Goal: Task Accomplishment & Management: Complete application form

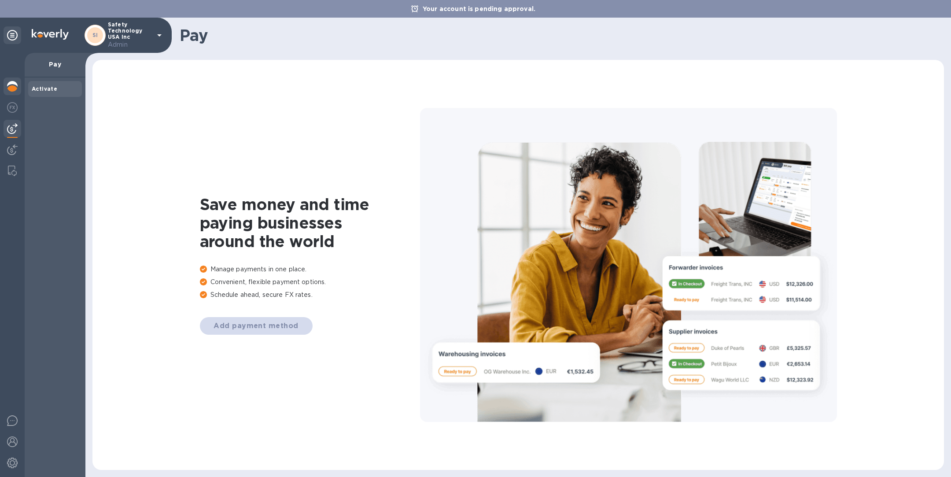
click at [13, 86] on img at bounding box center [12, 86] width 11 height 11
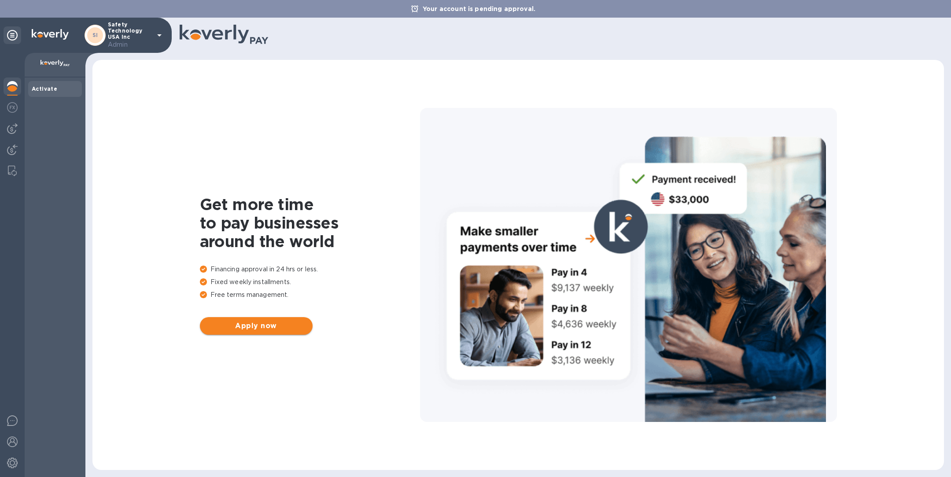
click at [266, 326] on span "Apply now" at bounding box center [256, 325] width 99 height 11
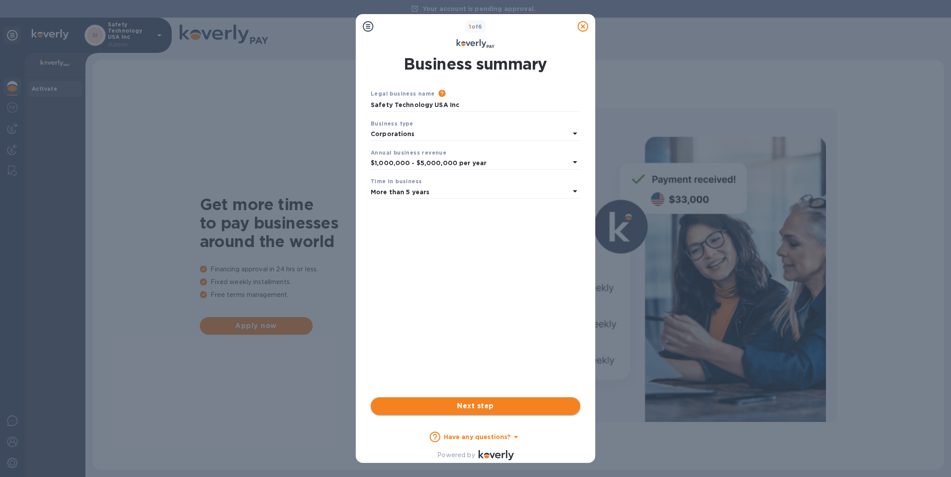
click at [471, 403] on span "Next step" at bounding box center [475, 405] width 195 height 11
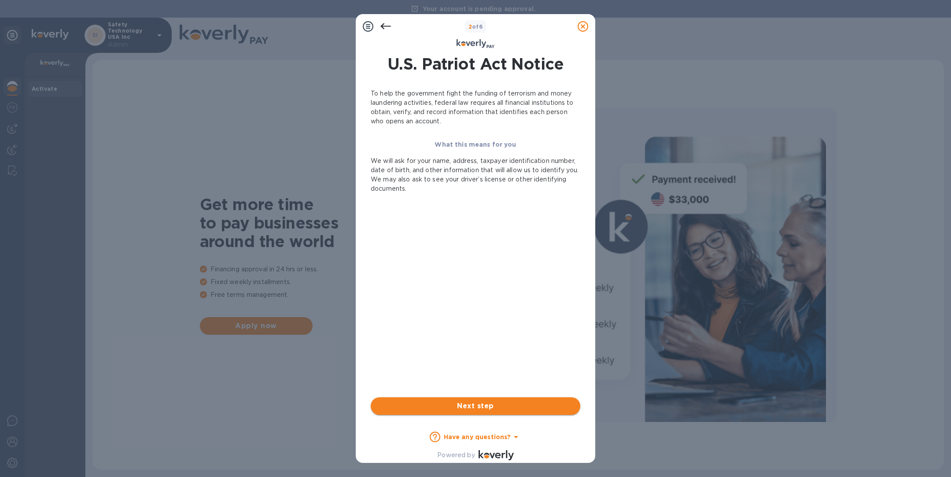
click at [471, 403] on span "Next step" at bounding box center [475, 405] width 195 height 11
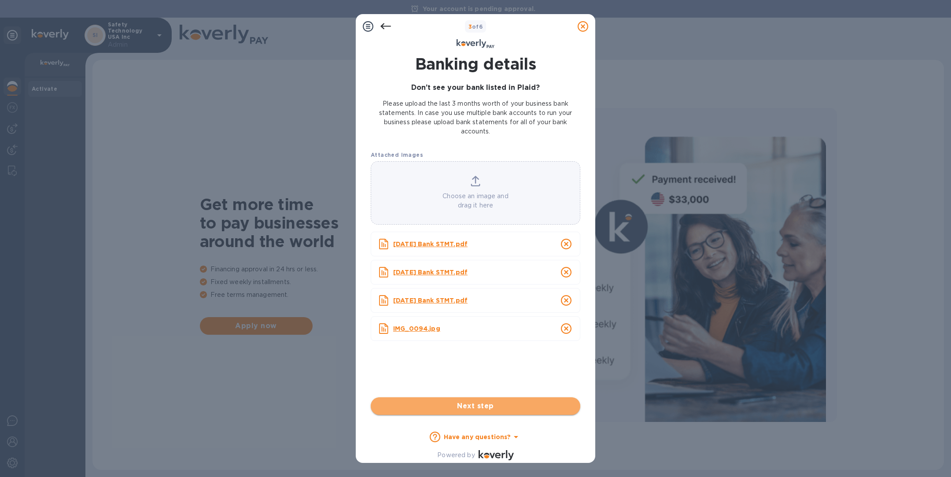
click at [471, 404] on span "Next step" at bounding box center [475, 405] width 195 height 11
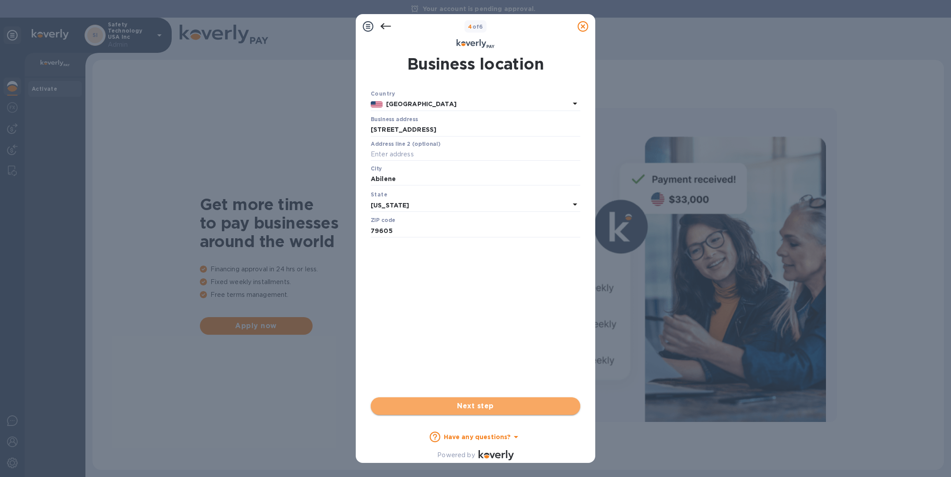
click at [471, 404] on span "Next step" at bounding box center [475, 405] width 195 height 11
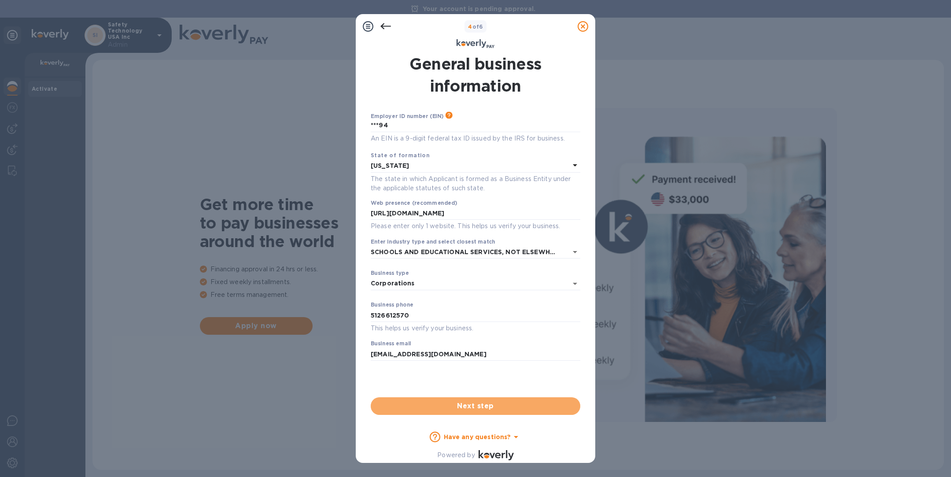
click at [471, 404] on span "Next step" at bounding box center [475, 405] width 195 height 11
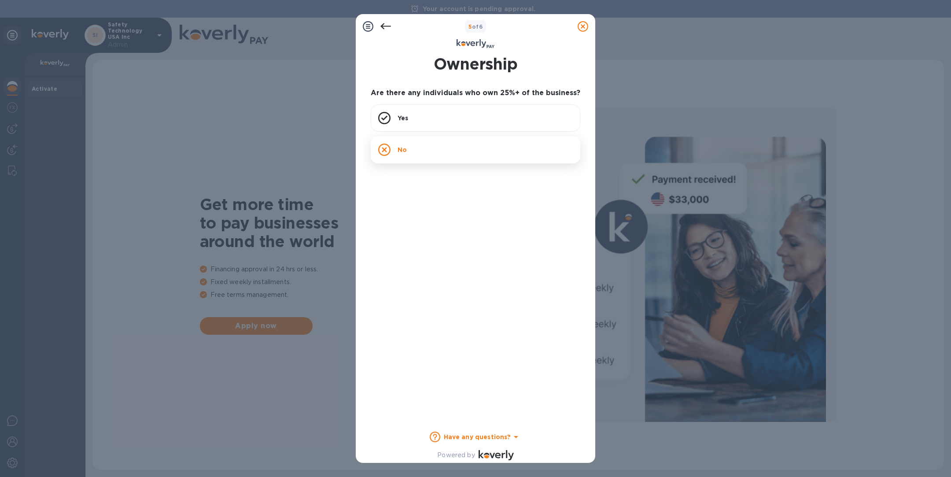
click at [429, 146] on div "No" at bounding box center [475, 149] width 209 height 27
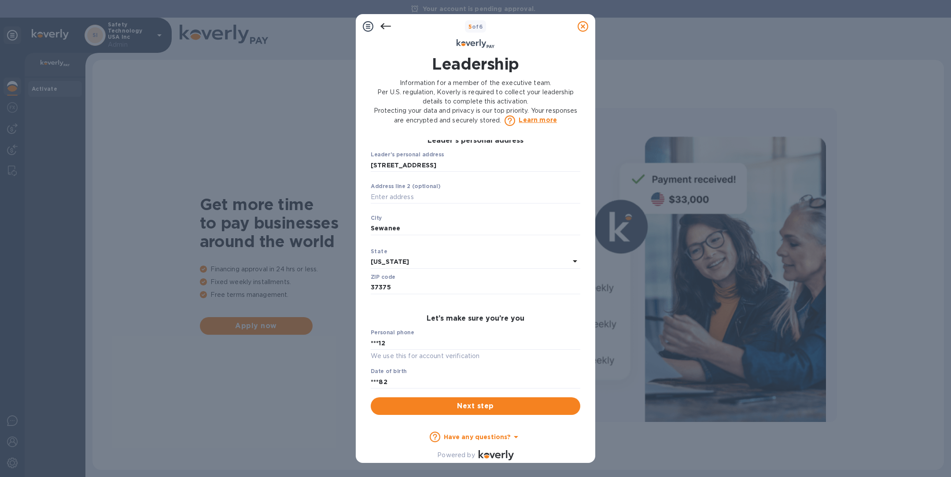
scroll to position [308, 0]
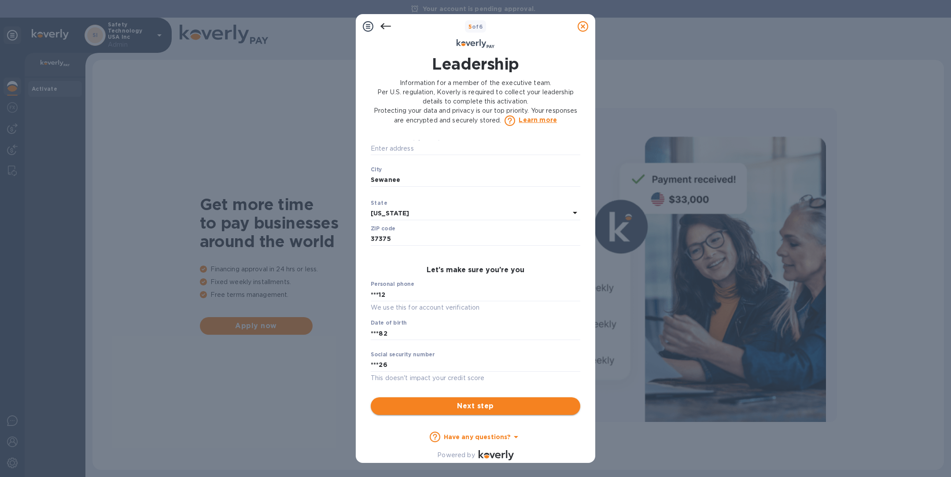
click at [487, 405] on span "Next step" at bounding box center [475, 405] width 195 height 11
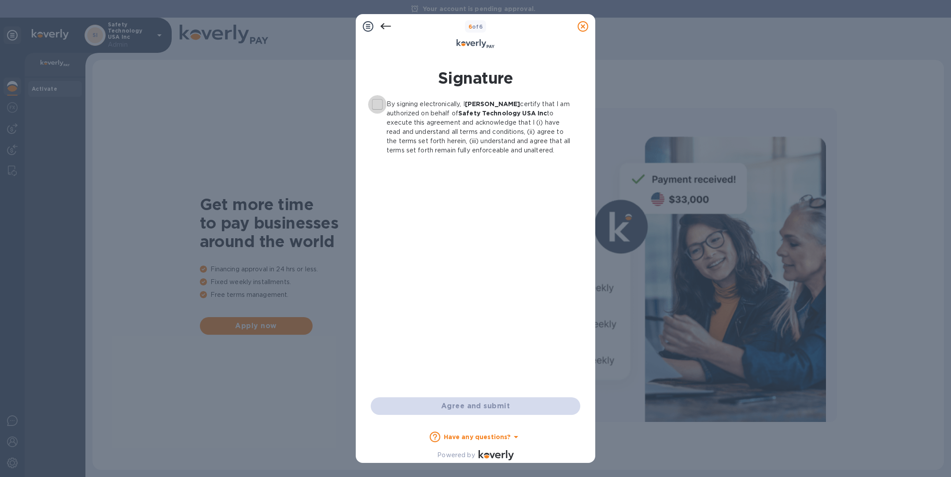
click at [373, 107] on input "By signing electronically, I Kayce Baucom certify that I am authorized on behal…" at bounding box center [377, 104] width 18 height 18
checkbox input "true"
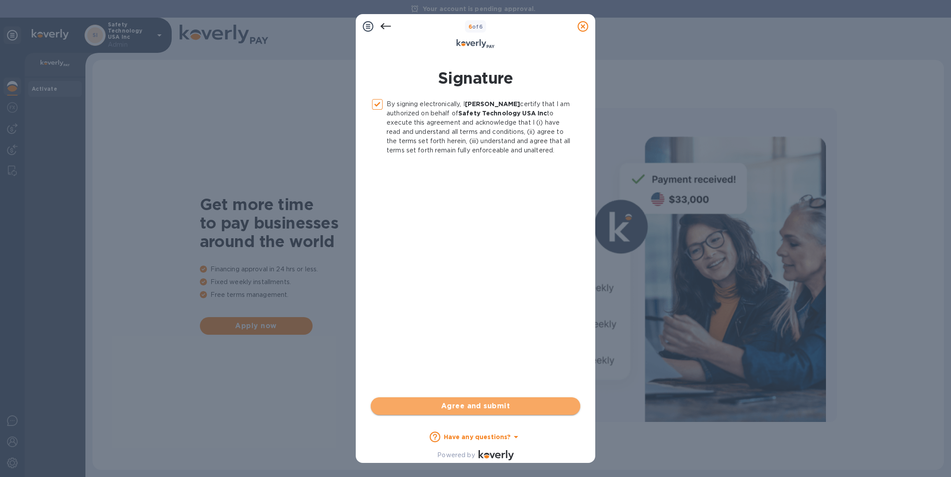
click at [477, 407] on span "Agree and submit" at bounding box center [475, 405] width 195 height 11
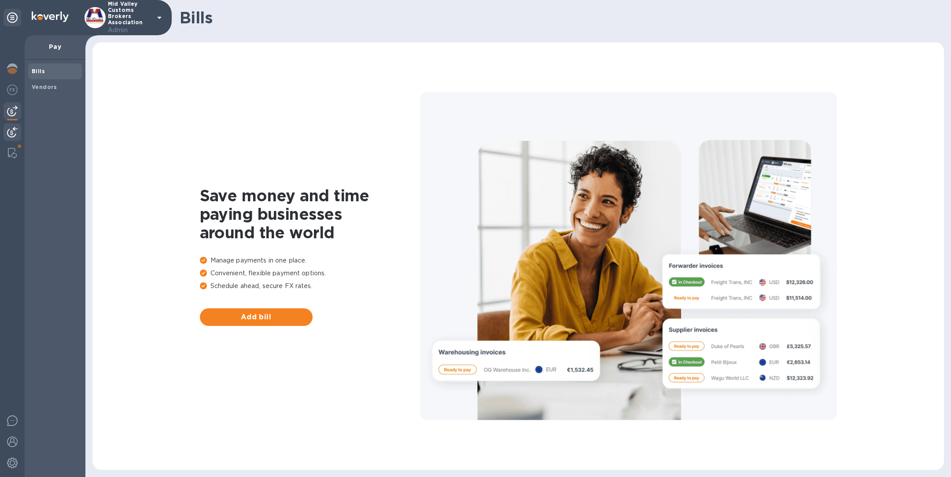
click at [10, 134] on img at bounding box center [12, 132] width 11 height 11
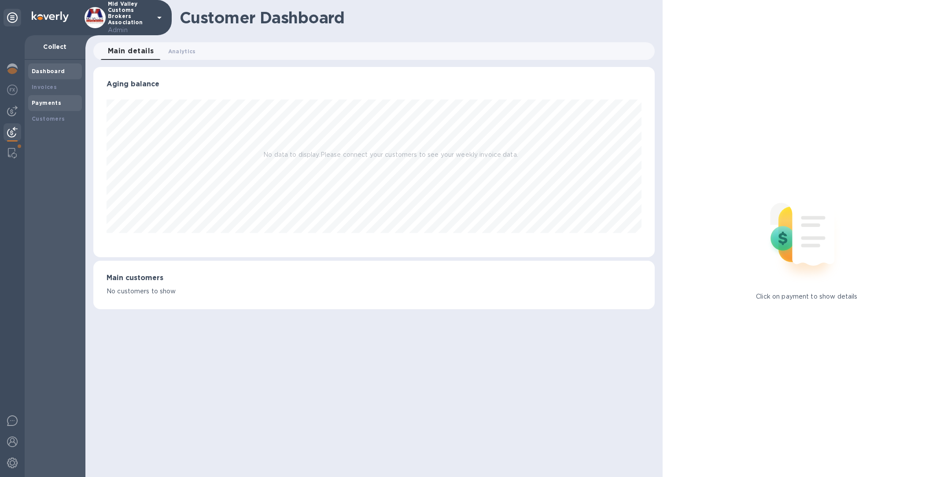
scroll to position [190, 561]
click at [47, 103] on b "Payments" at bounding box center [46, 102] width 29 height 7
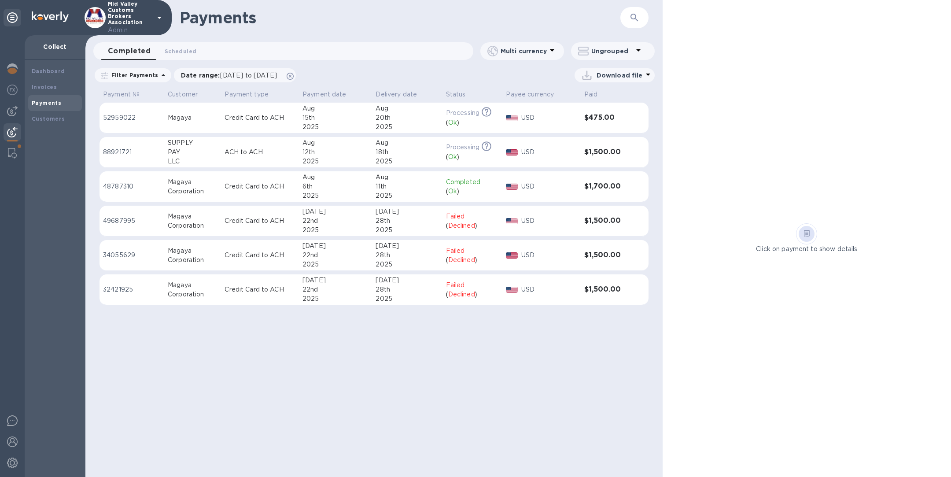
click at [202, 122] on div "Magaya" at bounding box center [193, 117] width 50 height 9
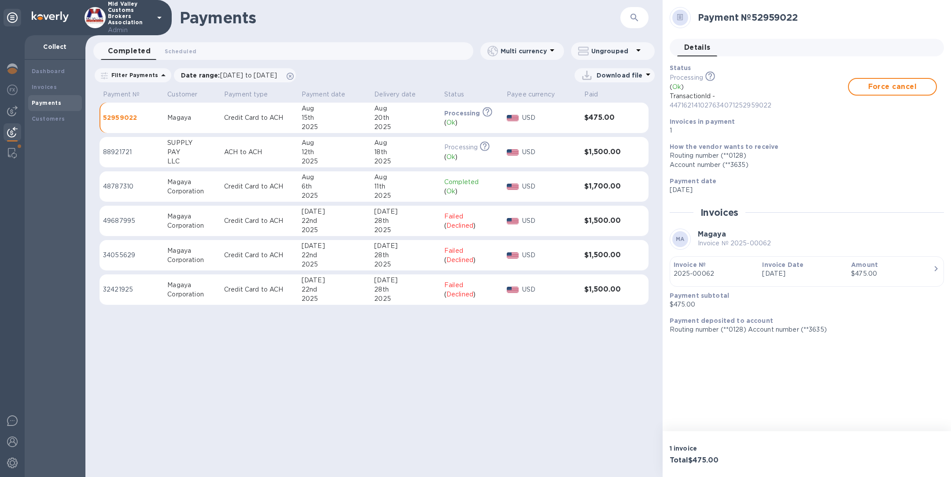
click at [636, 18] on icon "button" at bounding box center [634, 17] width 11 height 11
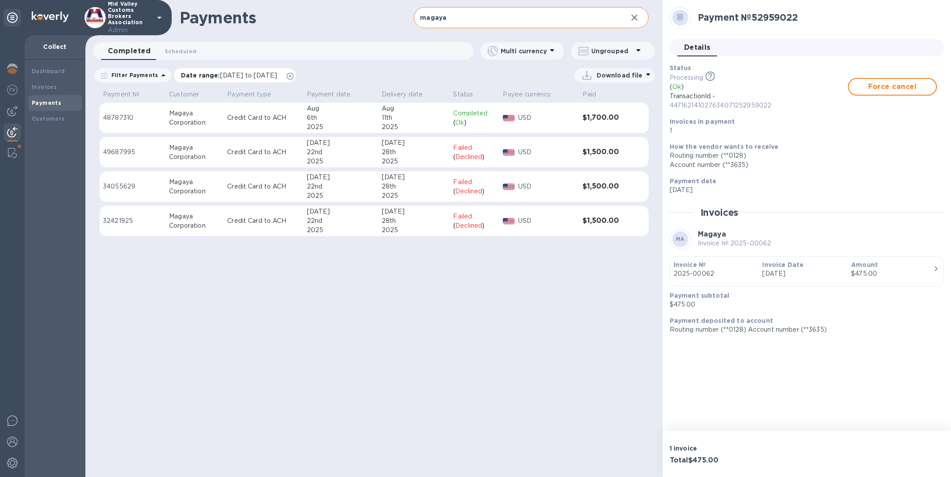
click at [294, 75] on icon at bounding box center [289, 76] width 7 height 7
click at [536, 17] on input "magaya" at bounding box center [517, 18] width 206 height 22
type input "ma"
click at [161, 76] on icon at bounding box center [163, 75] width 4 height 2
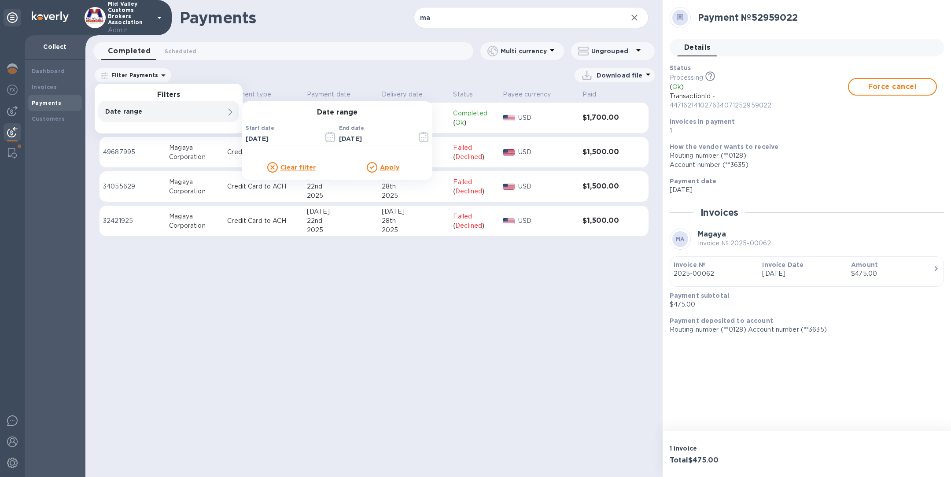
click at [220, 114] on div "Date range 0" at bounding box center [168, 111] width 141 height 21
click at [330, 135] on icon "button" at bounding box center [330, 137] width 10 height 11
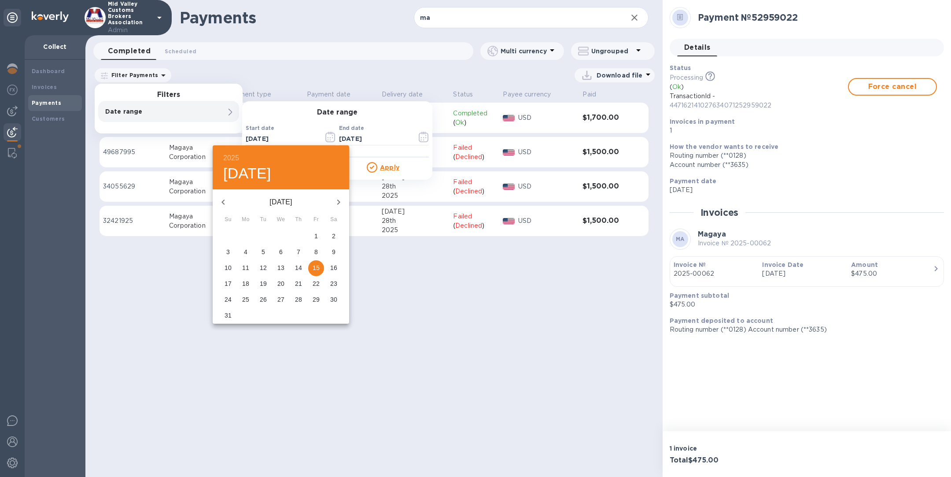
click at [301, 270] on p "14" at bounding box center [298, 267] width 7 height 9
type input "[DATE]"
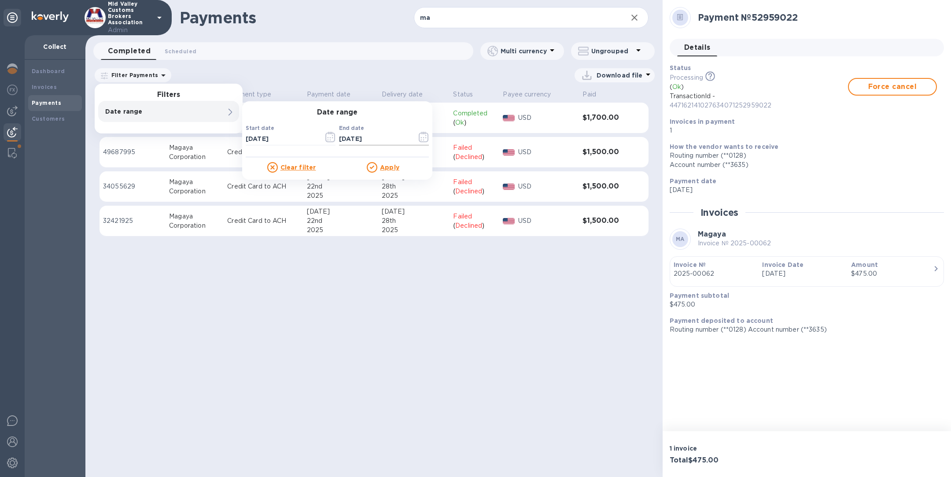
click at [424, 135] on icon "button" at bounding box center [423, 137] width 10 height 11
click at [224, 106] on div "Date range 0" at bounding box center [168, 111] width 141 height 21
click at [423, 137] on icon "button" at bounding box center [423, 137] width 10 height 11
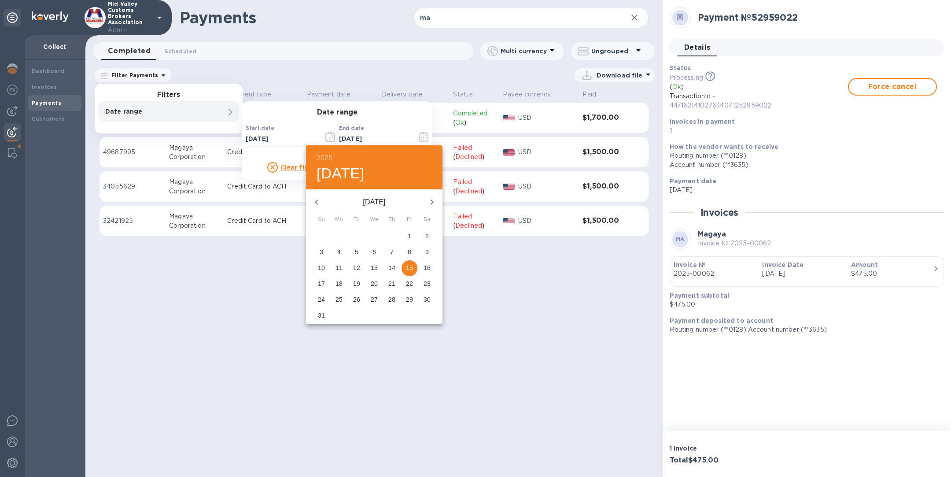
click at [428, 266] on p "16" at bounding box center [426, 267] width 7 height 9
type input "[DATE]"
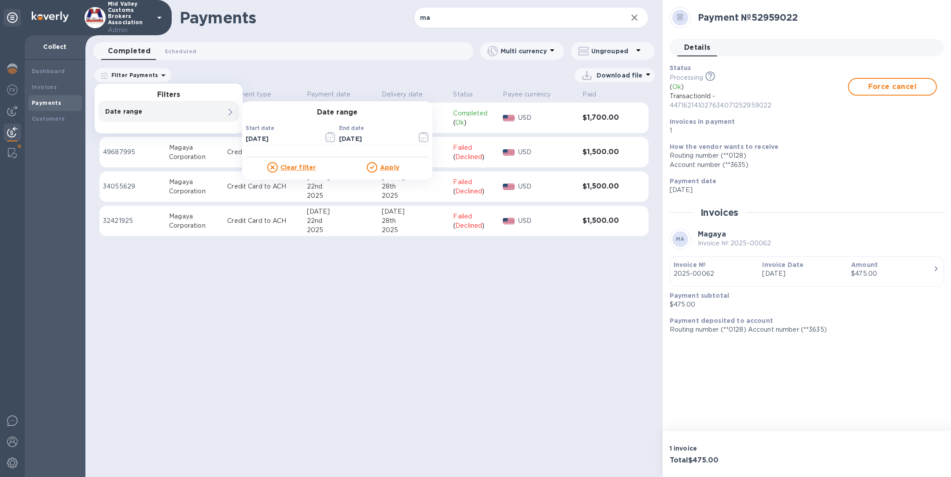
click at [394, 167] on u "Apply" at bounding box center [389, 167] width 19 height 7
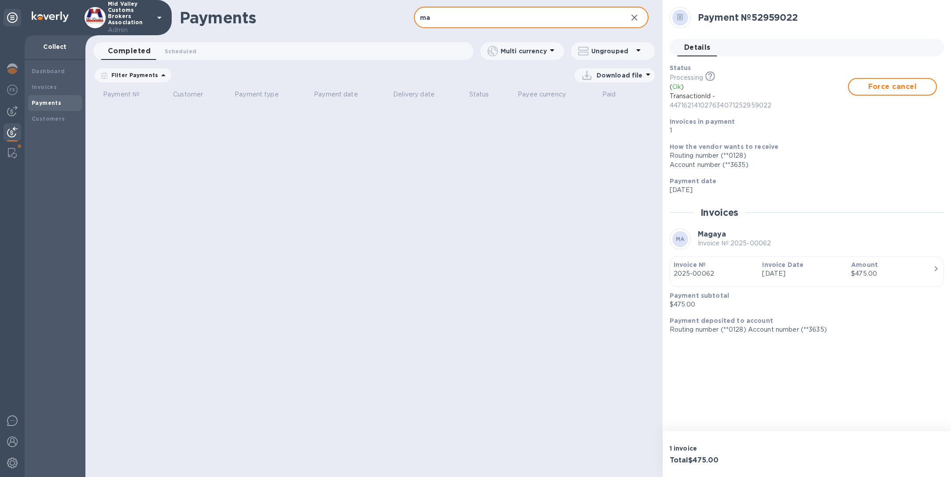
click at [448, 15] on input "ma" at bounding box center [517, 18] width 206 height 22
type input "m"
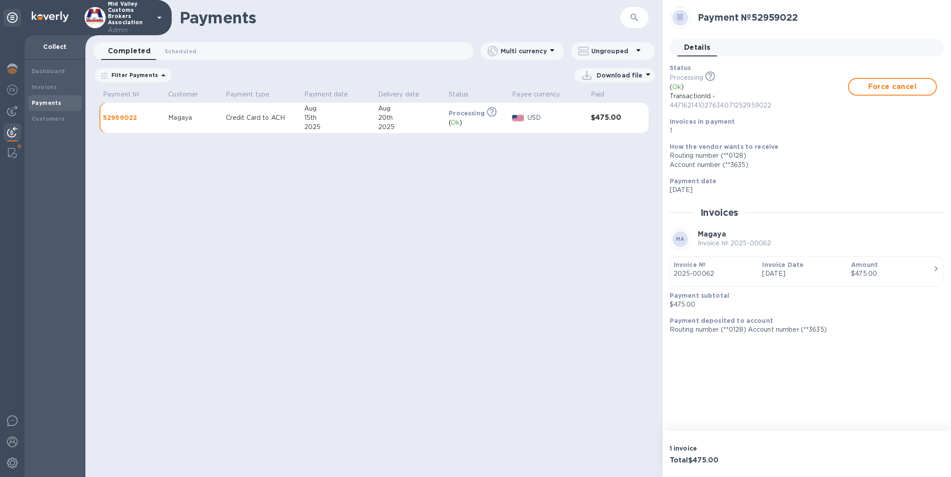
click at [291, 125] on td "Credit Card to ACH" at bounding box center [261, 118] width 78 height 31
click at [622, 75] on p "Download file" at bounding box center [619, 75] width 46 height 9
click at [604, 121] on li "PDF file" at bounding box center [615, 121] width 60 height 25
